Goal: Transaction & Acquisition: Book appointment/travel/reservation

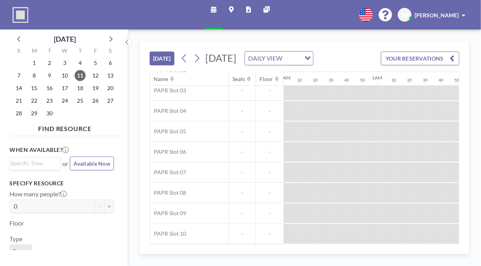
scroll to position [80, 1298]
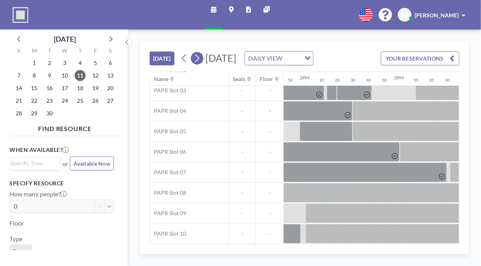
click at [200, 63] on icon at bounding box center [196, 58] width 7 height 12
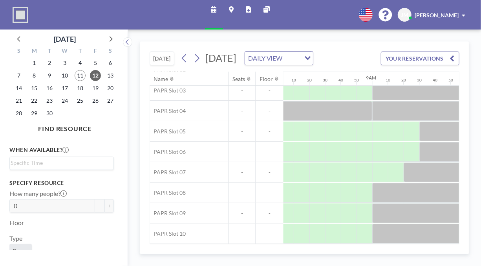
scroll to position [80, 683]
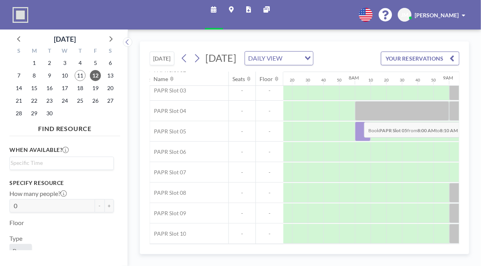
click at [358, 126] on div at bounding box center [363, 131] width 16 height 20
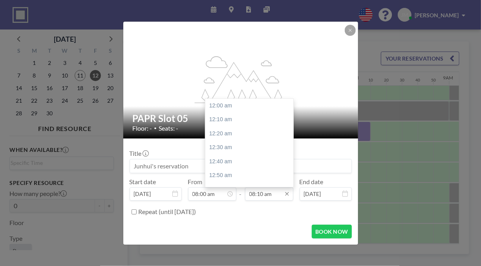
scroll to position [685, 0]
click at [277, 194] on input "08:10 am" at bounding box center [269, 193] width 48 height 13
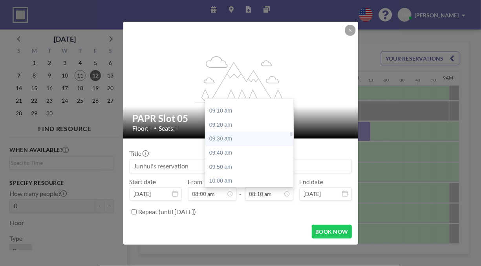
click at [245, 143] on div "09:30 am" at bounding box center [251, 139] width 92 height 14
type input "09:30 am"
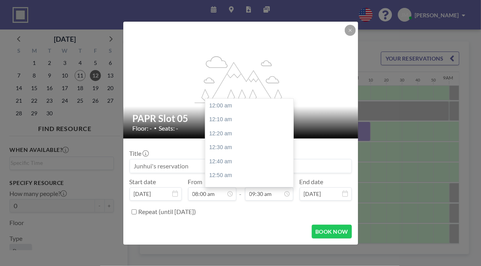
scroll to position [797, 0]
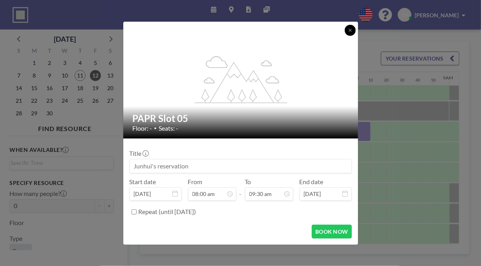
click at [353, 29] on button at bounding box center [350, 30] width 11 height 11
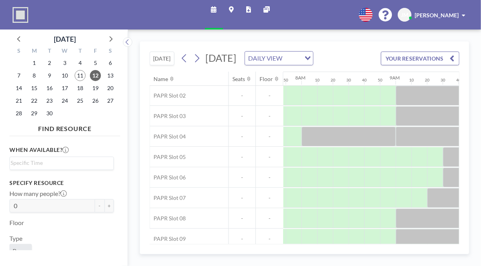
scroll to position [41, 730]
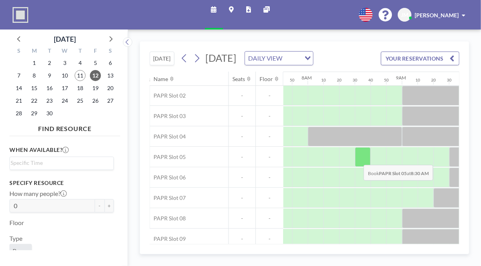
click at [358, 167] on div at bounding box center [363, 157] width 16 height 20
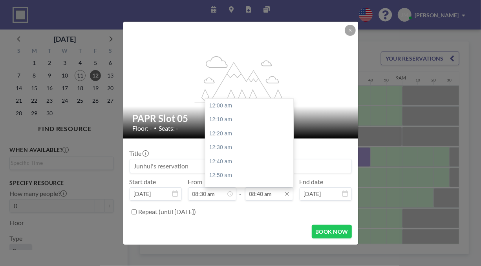
scroll to position [727, 0]
click at [275, 192] on input "08:40 am" at bounding box center [269, 193] width 48 height 13
click at [287, 194] on icon at bounding box center [287, 194] width 4 height 4
click at [224, 172] on div "09:30 am" at bounding box center [251, 175] width 92 height 14
type input "09:30 am"
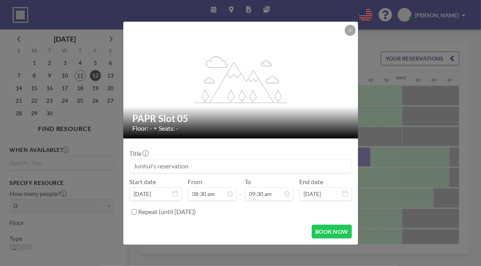
scroll to position [797, 0]
click at [319, 228] on button "BOOK NOW" at bounding box center [332, 231] width 40 height 14
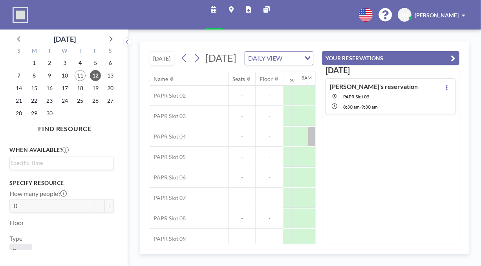
scroll to position [0, 14]
click at [454, 57] on icon "button" at bounding box center [453, 57] width 5 height 9
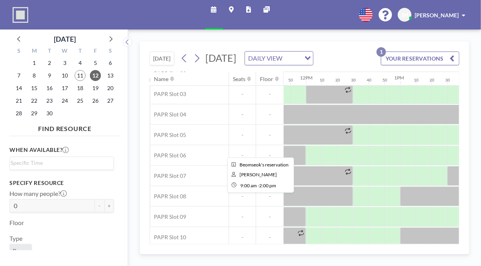
scroll to position [80, 1109]
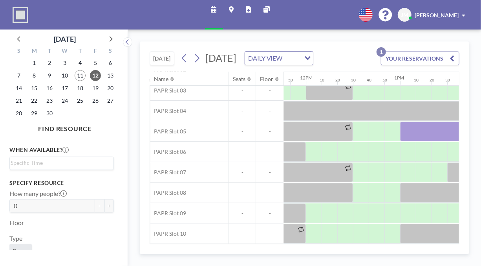
click at [167, 12] on div "Schedule Maps Reports Other sites English Polski 日本語 Española JM Junhui Ma" at bounding box center [240, 14] width 481 height 29
click at [465, 36] on div "[DATE] [DATE] DAILY VIEW Loading... YOUR RESERVATIONS 1 Name Seats Floor 12AM 1…" at bounding box center [304, 147] width 353 height 236
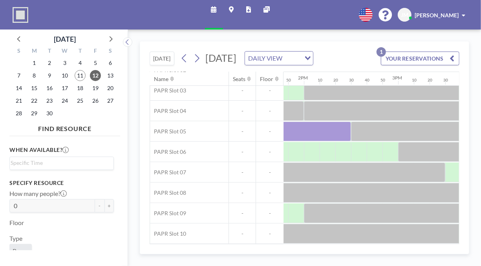
scroll to position [80, 2091]
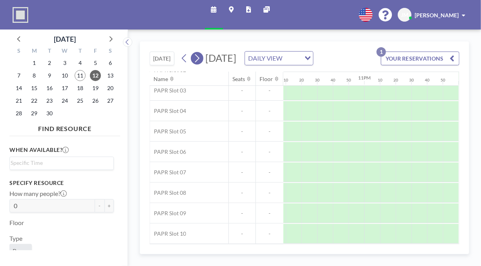
click at [198, 62] on icon at bounding box center [197, 58] width 4 height 8
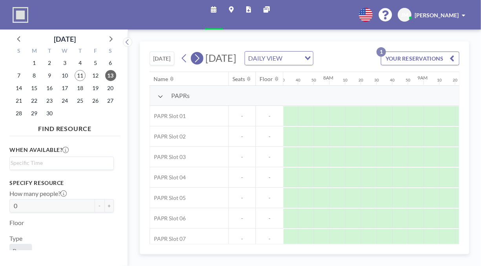
scroll to position [0, 739]
click at [199, 64] on icon at bounding box center [196, 58] width 7 height 12
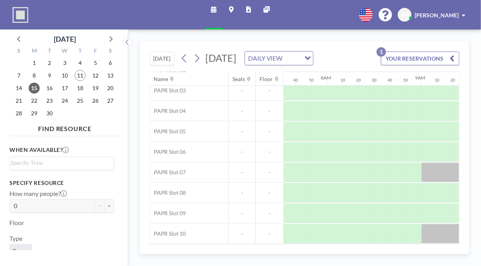
scroll to position [79, 726]
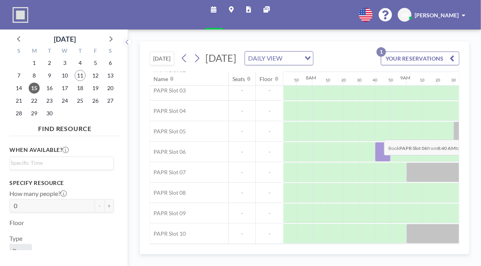
click at [378, 144] on div at bounding box center [383, 152] width 16 height 20
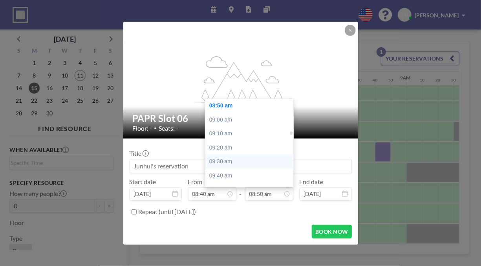
scroll to position [780, 0]
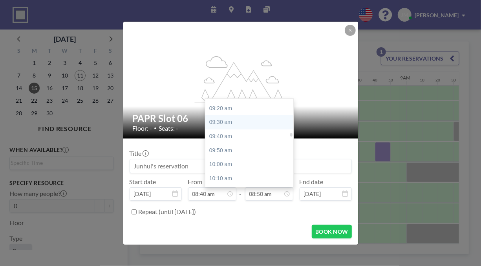
click at [242, 122] on div "09:30 am" at bounding box center [251, 122] width 92 height 14
type input "09:30 am"
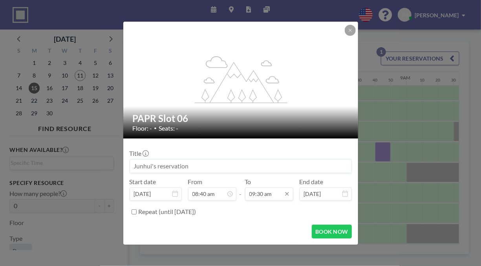
scroll to position [797, 0]
drag, startPoint x: 340, startPoint y: 231, endPoint x: 198, endPoint y: 224, distance: 141.6
click at [212, 229] on div "BOOK NOW" at bounding box center [241, 231] width 222 height 14
click at [134, 212] on input "Repeat (until [DATE])" at bounding box center [134, 211] width 5 height 5
checkbox input "true"
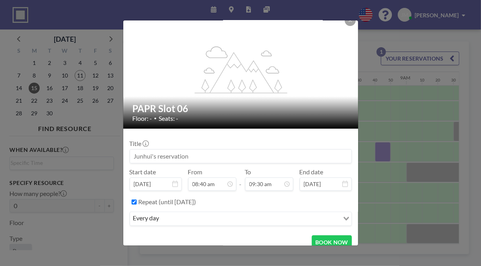
scroll to position [16, 0]
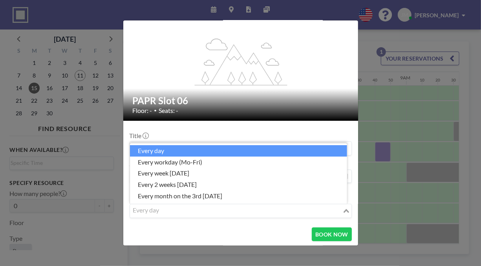
click at [343, 211] on div "Loading..." at bounding box center [347, 210] width 9 height 12
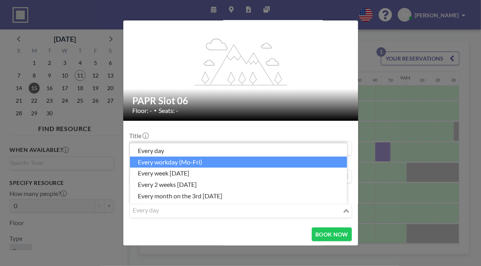
click at [198, 163] on li "every workday (Mo-Fri)" at bounding box center [238, 161] width 217 height 11
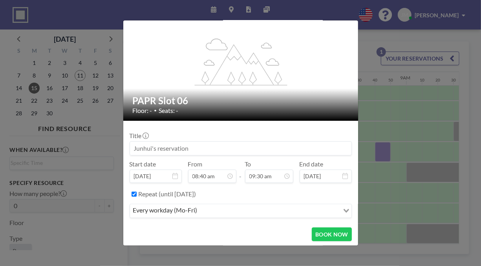
scroll to position [797, 0]
click at [328, 231] on button "BOOK NOW" at bounding box center [332, 234] width 40 height 14
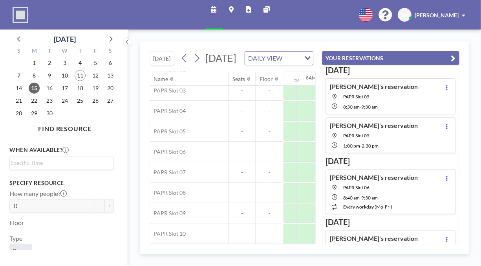
scroll to position [0, 14]
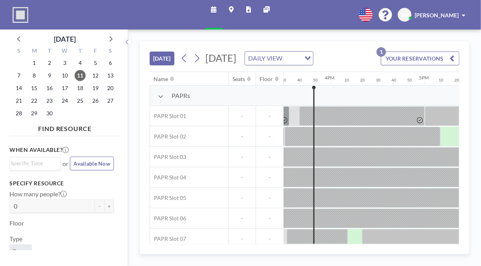
click at [91, 181] on h3 "Specify resource" at bounding box center [61, 183] width 104 height 7
click at [93, 73] on span "12" at bounding box center [95, 75] width 11 height 11
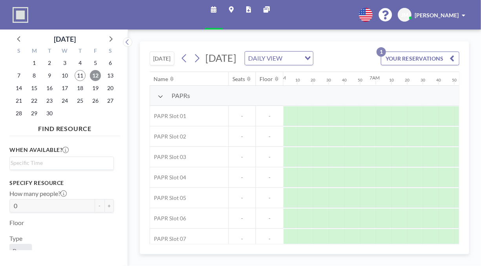
scroll to position [0, 739]
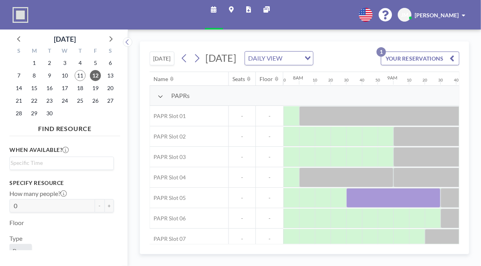
click at [99, 5] on div "Schedule Maps Reports Other sites English Polski 日本語 Española JM Junhui Ma" at bounding box center [240, 14] width 481 height 29
click at [66, 16] on div "Schedule Maps Reports Other sites English Polski 日本語 Española JM Junhui Ma" at bounding box center [240, 14] width 481 height 29
click at [214, 9] on icon at bounding box center [213, 9] width 5 height 6
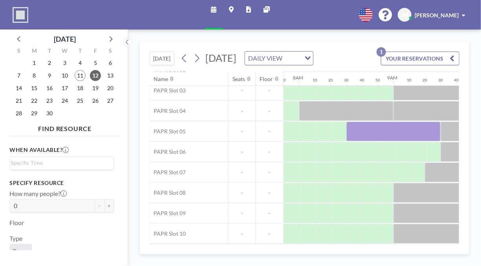
scroll to position [79, 739]
click at [201, 63] on icon at bounding box center [196, 58] width 7 height 12
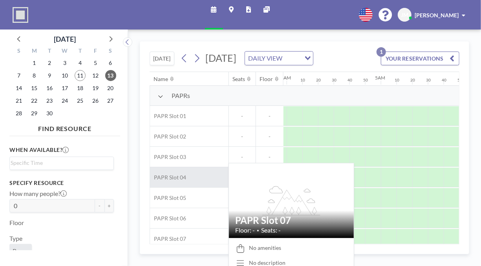
scroll to position [0, 370]
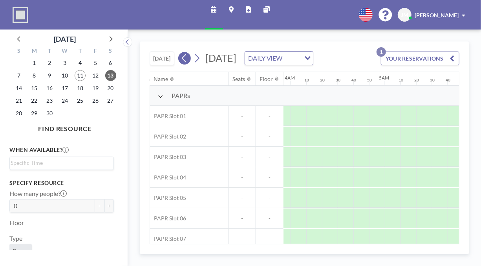
click at [186, 64] on icon at bounding box center [184, 58] width 7 height 12
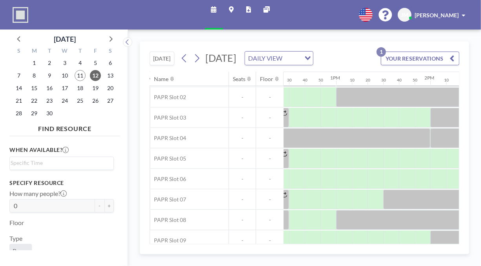
scroll to position [39, 1171]
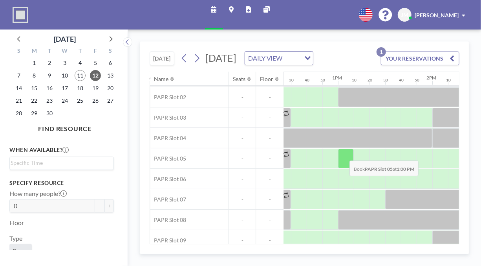
click at [344, 165] on div at bounding box center [346, 158] width 16 height 20
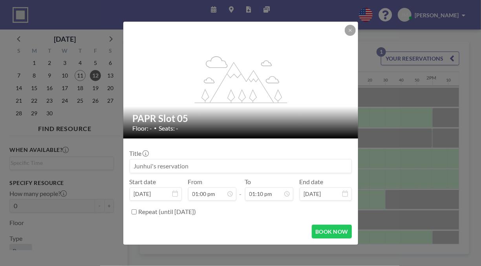
click at [344, 165] on input at bounding box center [241, 165] width 222 height 13
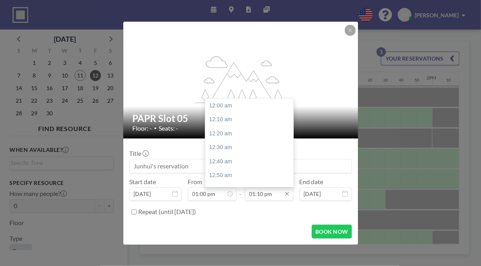
scroll to position [1105, 0]
click at [276, 194] on input "01:10 pm" at bounding box center [269, 193] width 48 height 13
drag, startPoint x: 273, startPoint y: 194, endPoint x: 257, endPoint y: 195, distance: 16.1
click at [257, 195] on input "01:10 pm" at bounding box center [269, 193] width 48 height 13
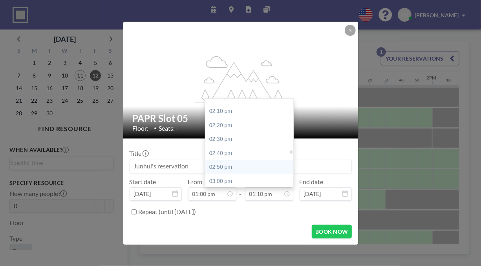
scroll to position [1183, 0]
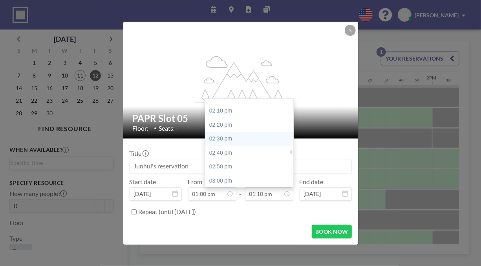
click at [227, 138] on div "02:30 pm" at bounding box center [251, 139] width 92 height 14
type input "02:30 pm"
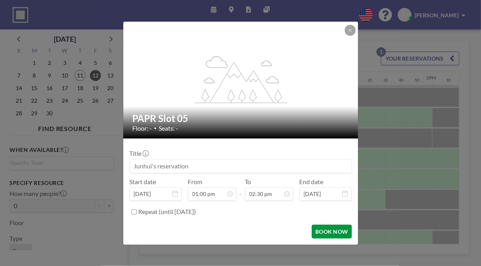
scroll to position [0, 0]
click at [329, 230] on button "BOOK NOW" at bounding box center [332, 231] width 40 height 14
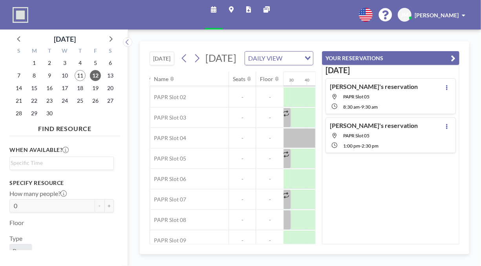
click at [401, 200] on div "Tomorrow Junhui's reservation PAPR Slot 05 8:30 AM - 9:30 AM Junhui's reservati…" at bounding box center [390, 154] width 137 height 179
click at [14, 15] on img at bounding box center [21, 15] width 16 height 16
click at [22, 13] on img at bounding box center [21, 15] width 16 height 16
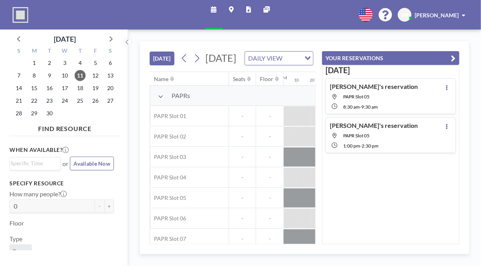
scroll to position [0, 1477]
